Goal: Transaction & Acquisition: Obtain resource

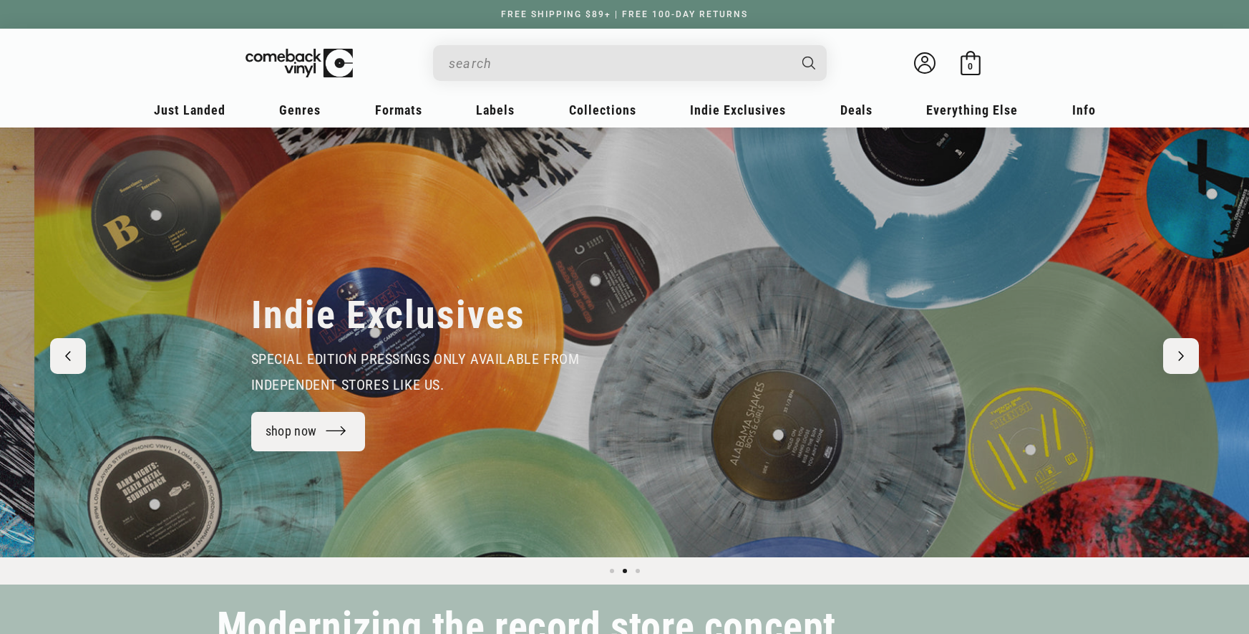
scroll to position [0, 1249]
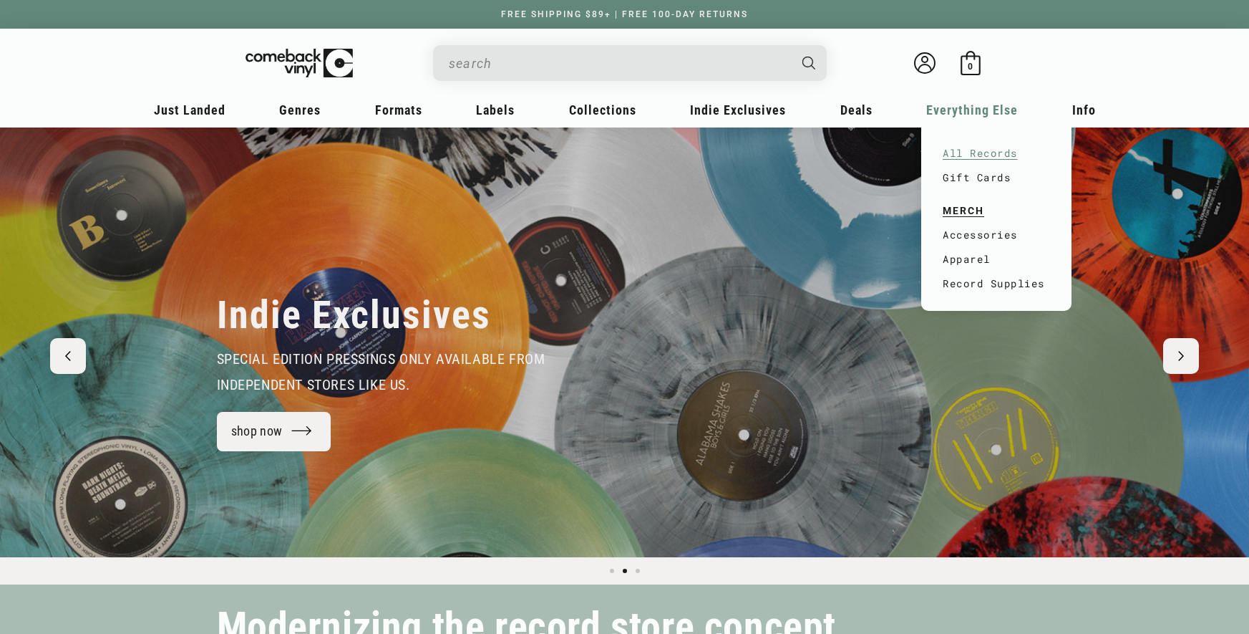
click at [981, 158] on link "All Records" at bounding box center [996, 153] width 107 height 24
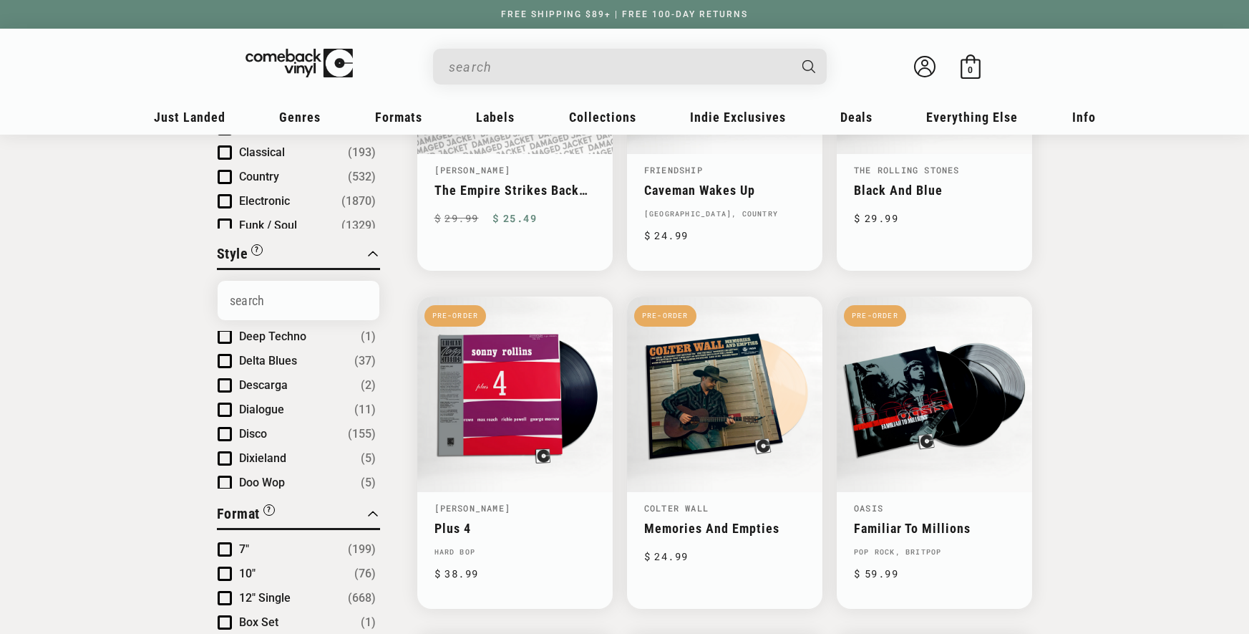
scroll to position [327, 0]
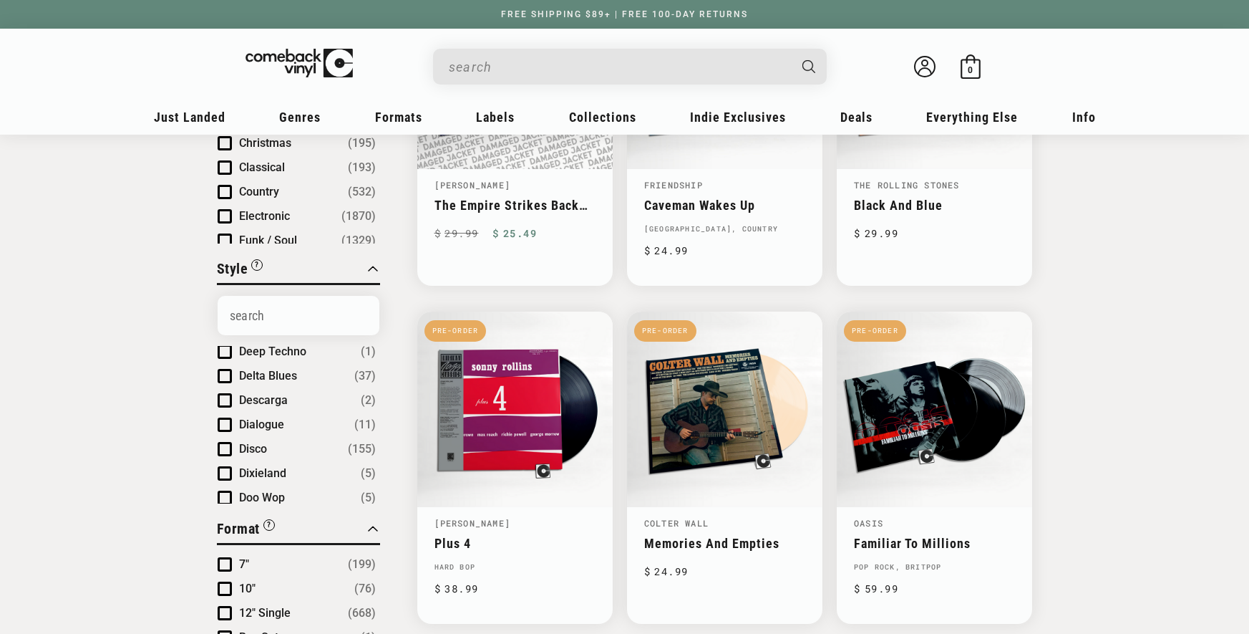
click at [228, 233] on span "Product filter" at bounding box center [225, 240] width 14 height 14
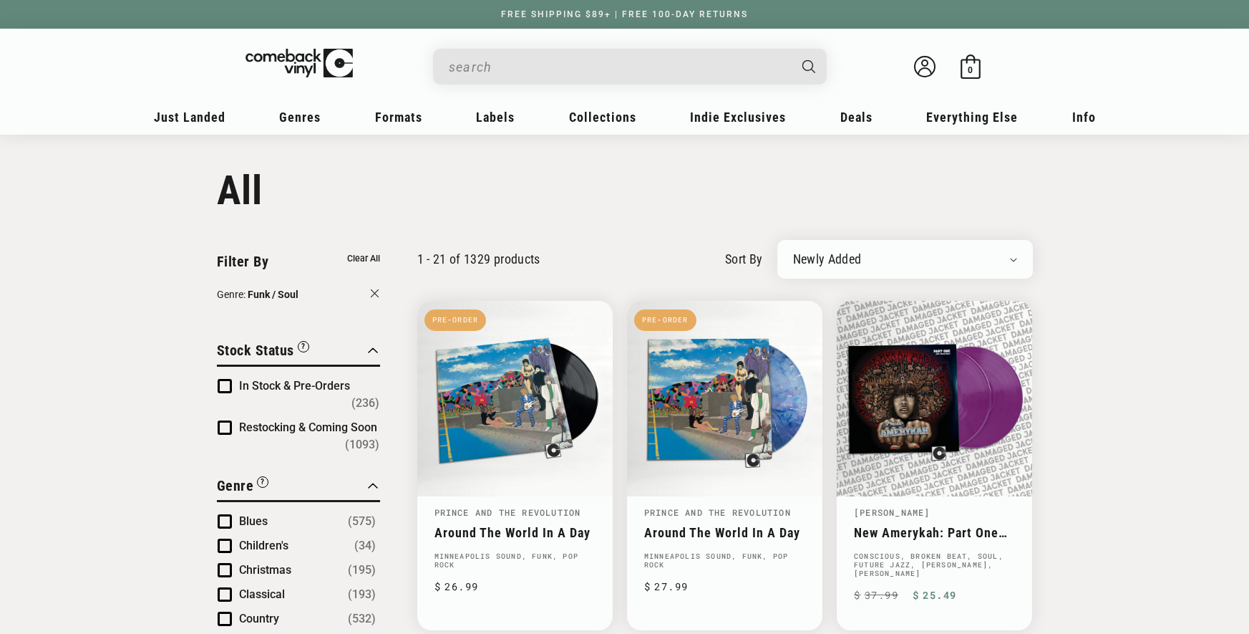
click at [937, 266] on div "Newly Added Popularity Artist (A-Z) Price (High To Low) Price (Low To High) Per…" at bounding box center [906, 259] width 256 height 39
click at [997, 261] on select "Newly Added Popularity Artist (A-Z) Price (High To Low) Price (Low To High) Per…" at bounding box center [905, 259] width 224 height 14
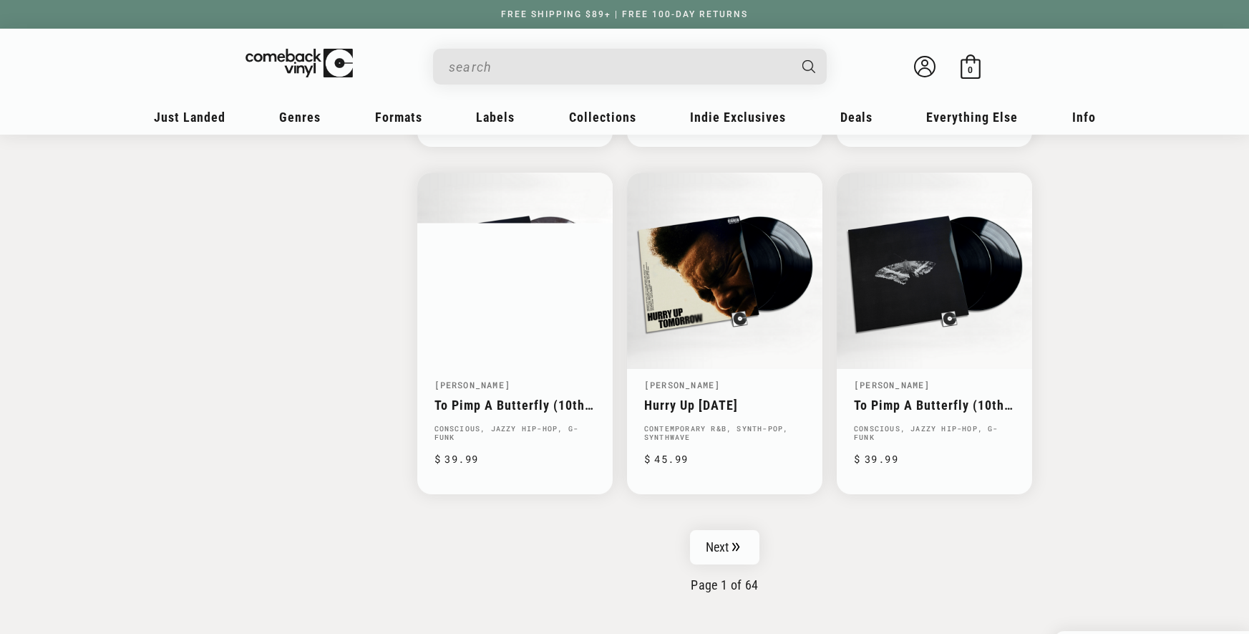
scroll to position [2193, 0]
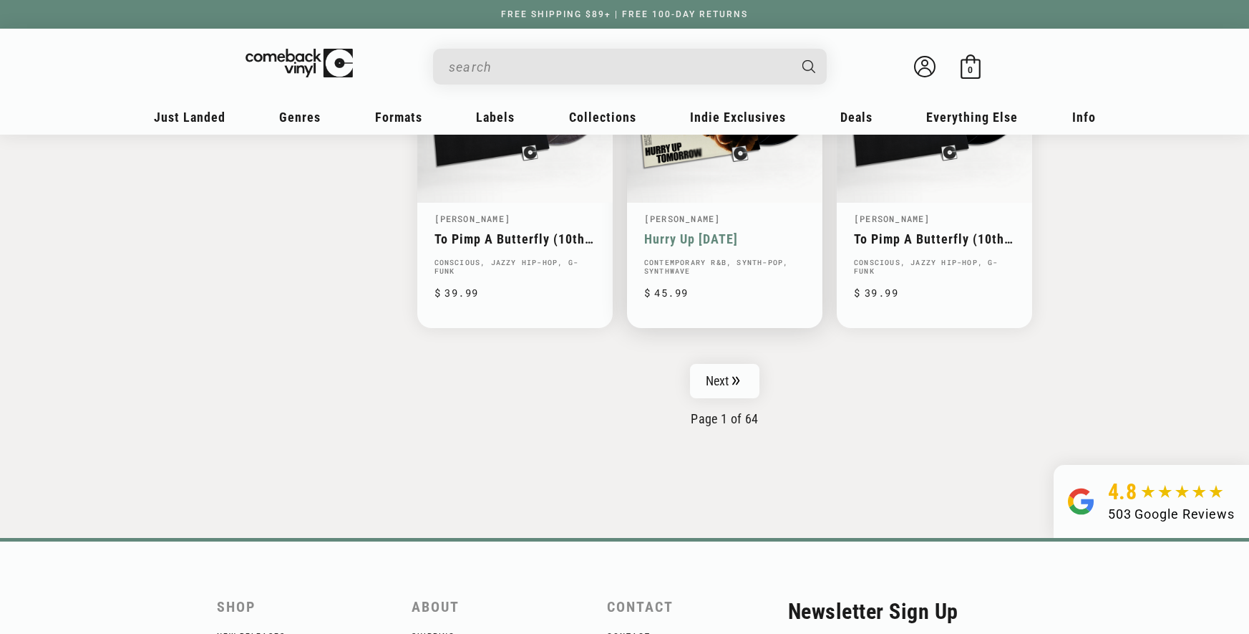
drag, startPoint x: 748, startPoint y: 375, endPoint x: 812, endPoint y: 365, distance: 65.2
click at [748, 375] on link "Next" at bounding box center [725, 381] width 70 height 34
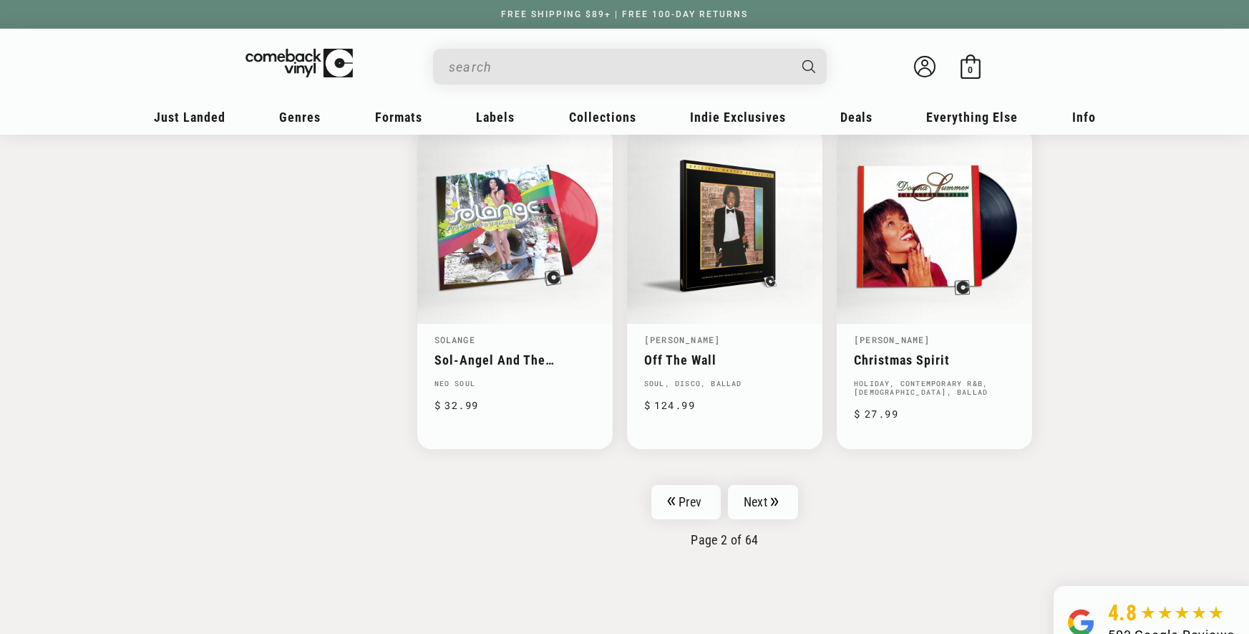
scroll to position [2245, 0]
click at [300, 57] on img at bounding box center [310, 61] width 140 height 29
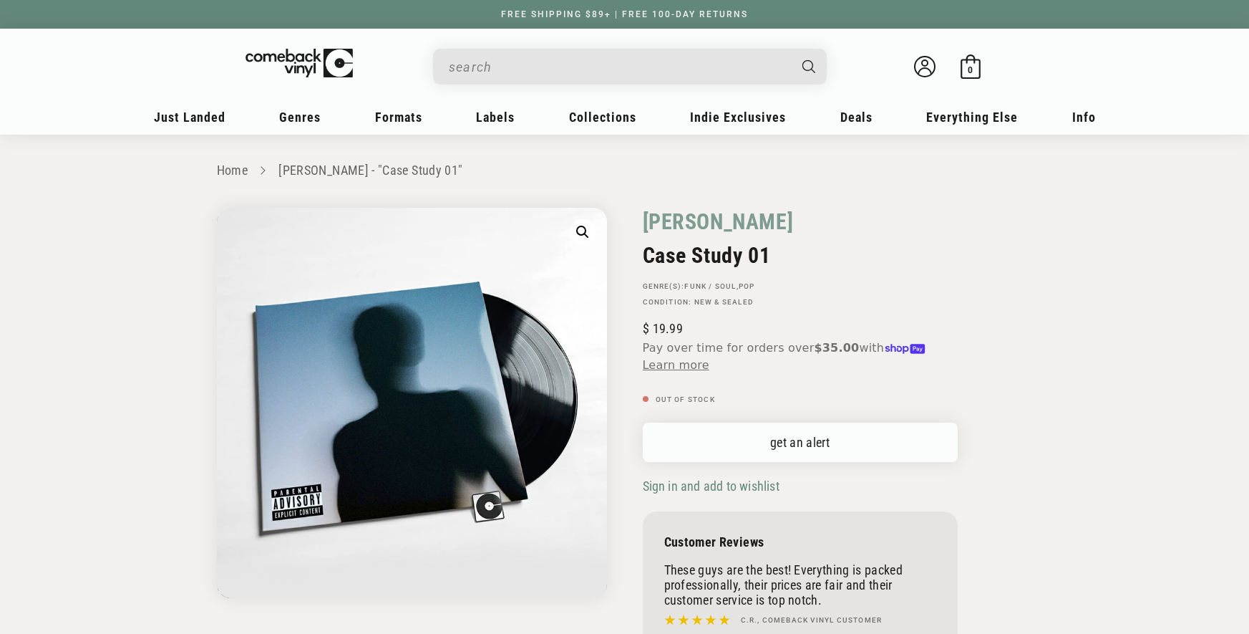
click at [778, 442] on link "get an alert" at bounding box center [800, 441] width 315 height 39
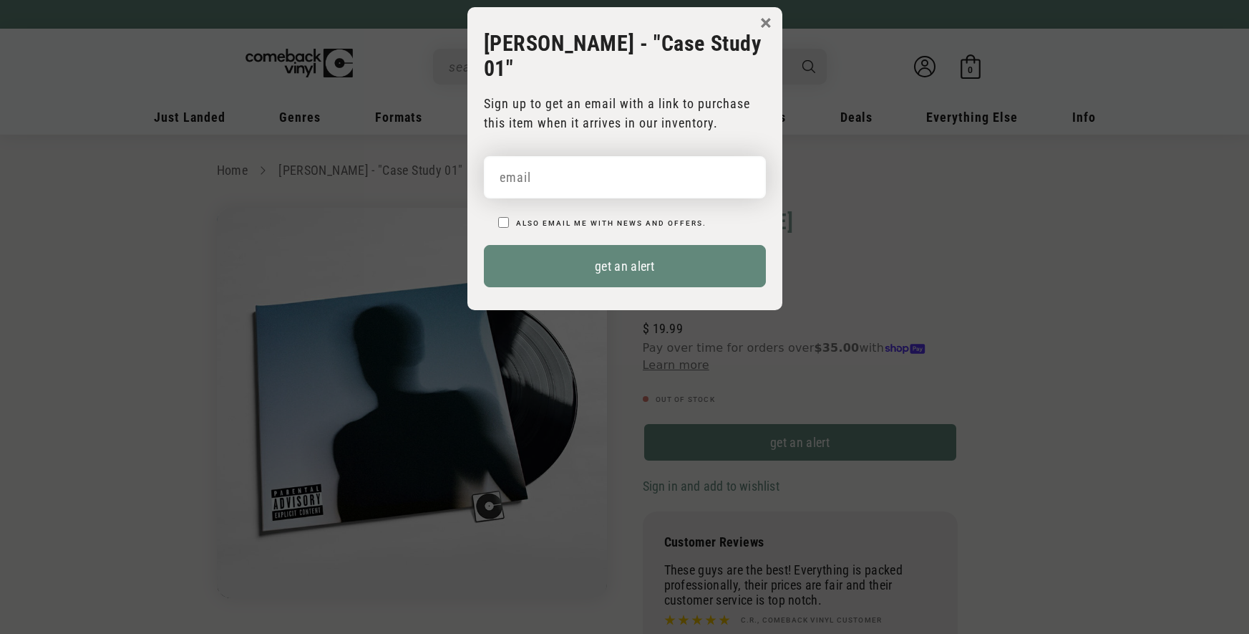
click at [639, 170] on input "email" at bounding box center [625, 177] width 282 height 42
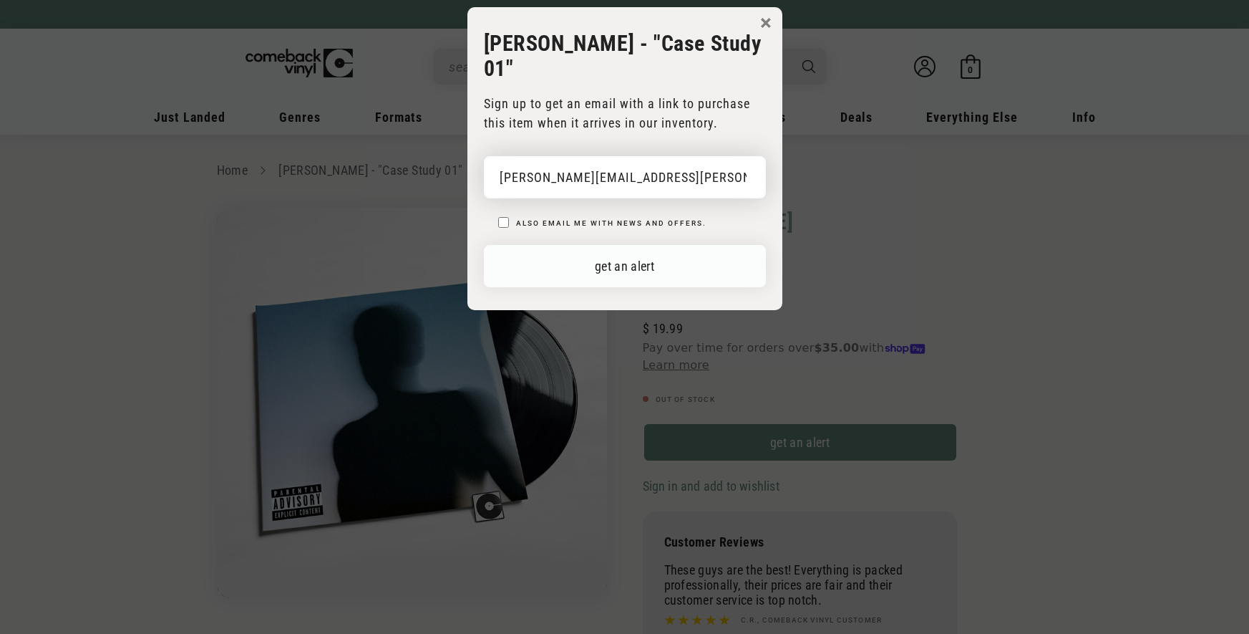
type input "[PERSON_NAME][EMAIL_ADDRESS][PERSON_NAME][DOMAIN_NAME]"
click at [711, 258] on button "get an alert" at bounding box center [625, 266] width 282 height 42
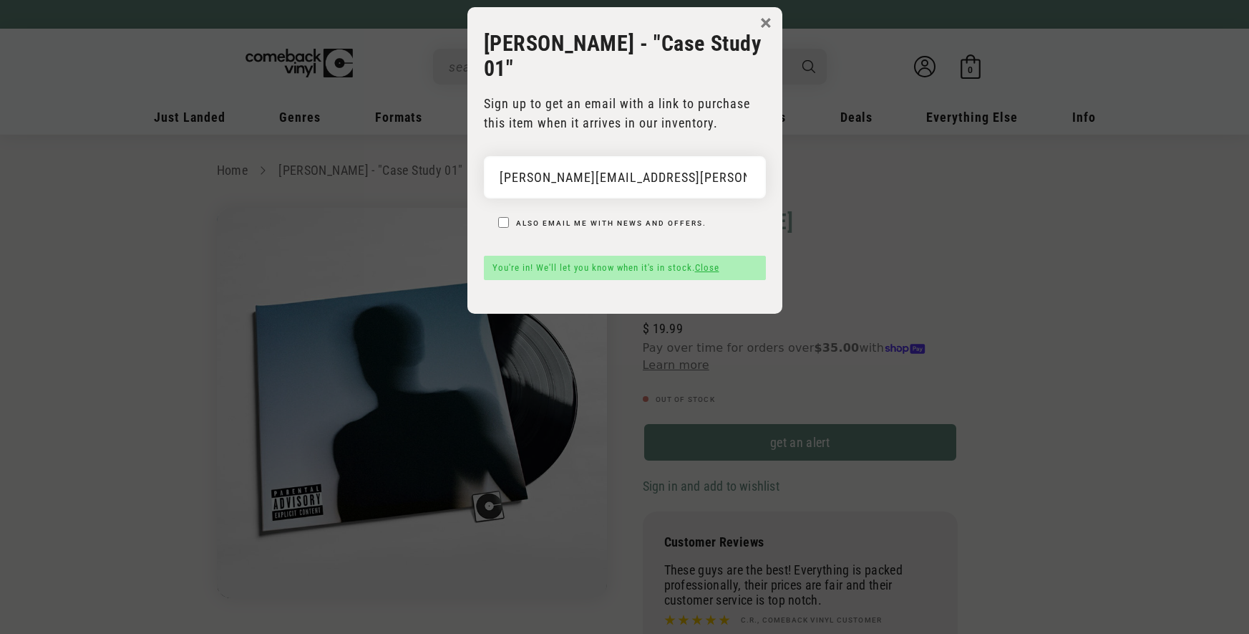
click at [711, 267] on link "Close" at bounding box center [707, 267] width 24 height 11
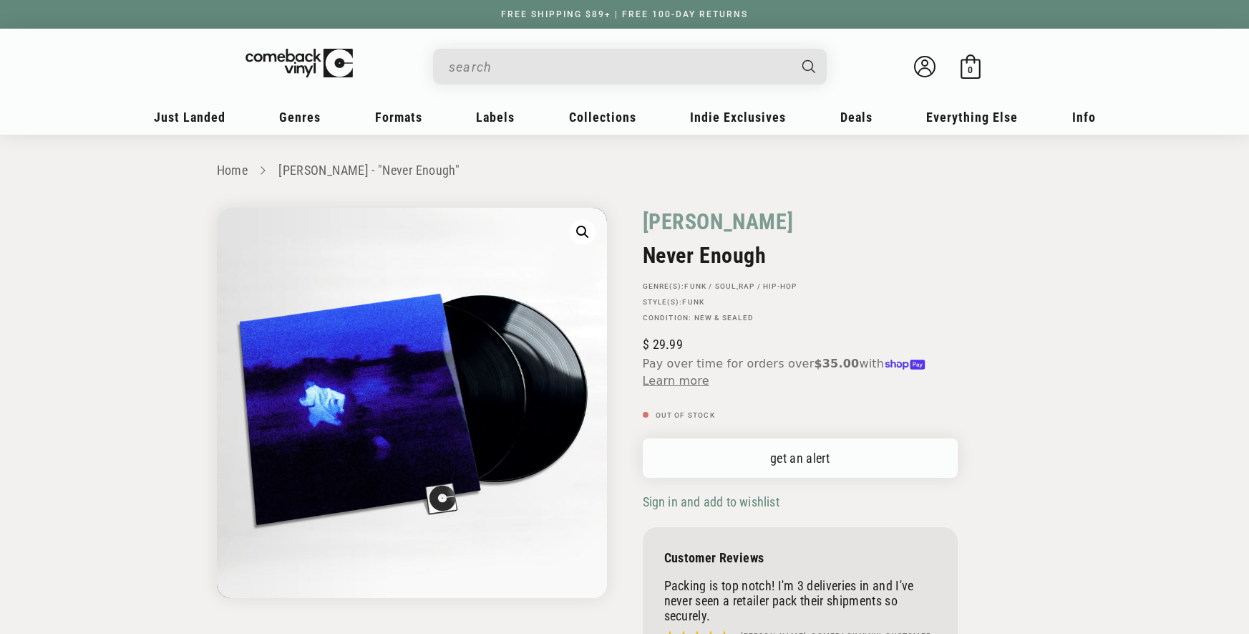
click at [831, 457] on link "get an alert" at bounding box center [800, 457] width 315 height 39
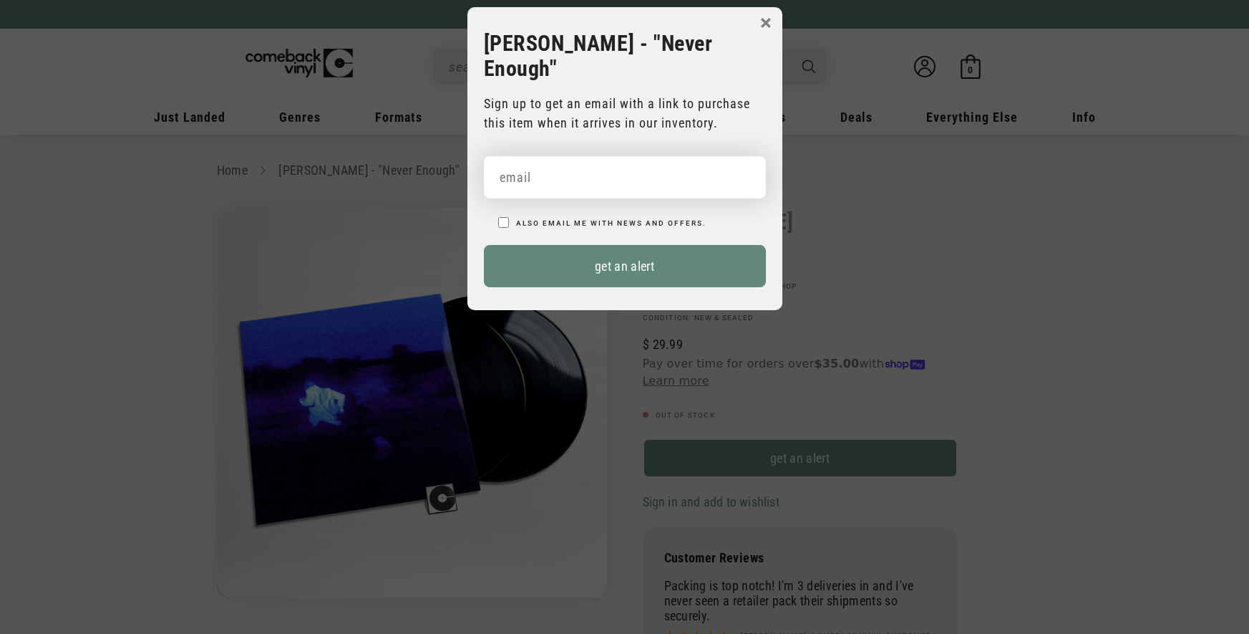
click at [609, 156] on input "email" at bounding box center [625, 177] width 282 height 42
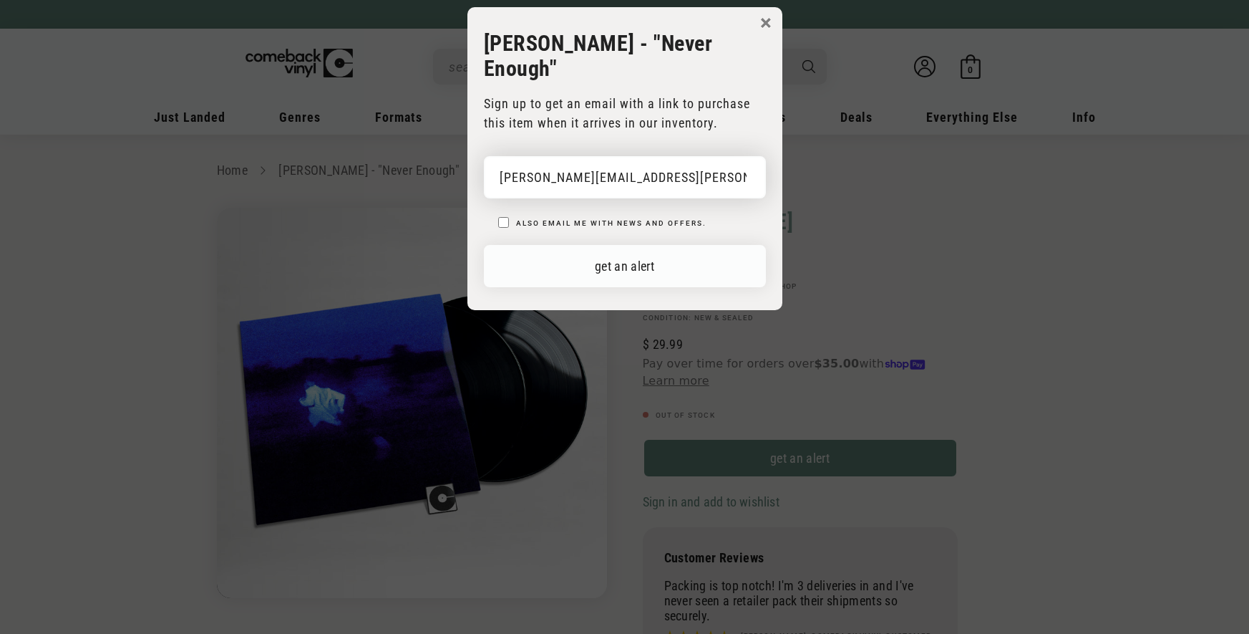
type input "[PERSON_NAME][EMAIL_ADDRESS][PERSON_NAME][DOMAIN_NAME]"
click at [641, 245] on button "get an alert" at bounding box center [625, 266] width 282 height 42
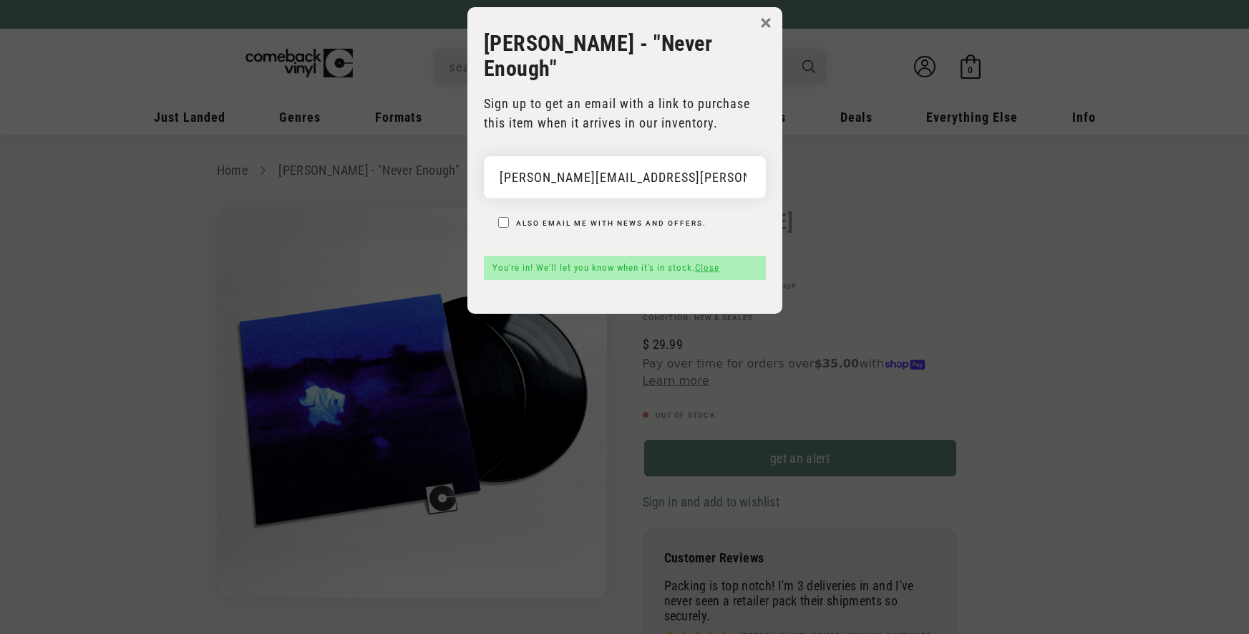
click at [705, 262] on link "Close" at bounding box center [707, 267] width 24 height 11
